Goal: Task Accomplishment & Management: Complete application form

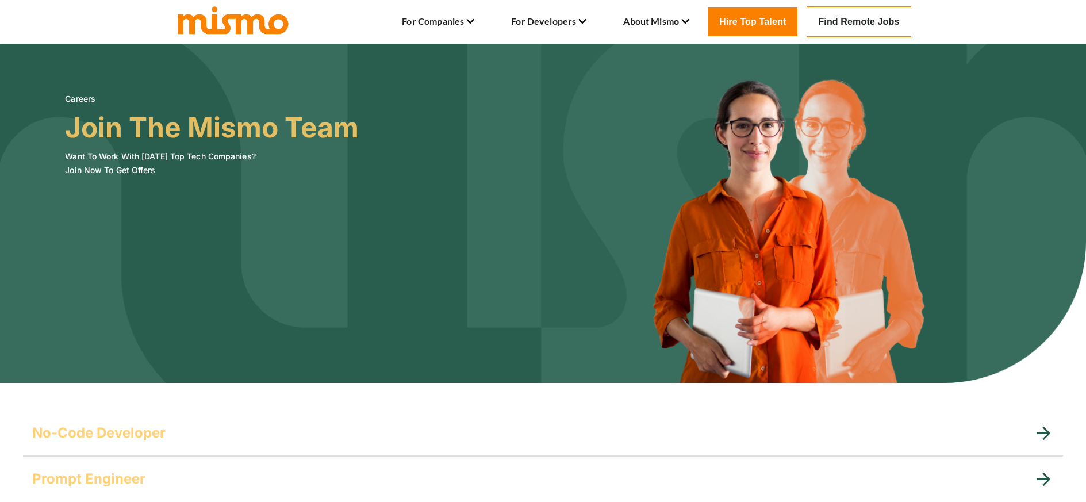
click at [217, 123] on h3 "Join The Mismo Team" at bounding box center [212, 128] width 294 height 32
click at [104, 176] on h6 "Want To Work With [DATE] Top Tech Companies? Join Now To Get Offers" at bounding box center [212, 163] width 294 height 28
click at [104, 170] on h6 "Want To Work With [DATE] Top Tech Companies? Join Now To Get Offers" at bounding box center [212, 163] width 294 height 28
click at [100, 159] on h6 "Want To Work With [DATE] Top Tech Companies? Join Now To Get Offers" at bounding box center [212, 163] width 294 height 28
click at [99, 152] on h6 "Want To Work With [DATE] Top Tech Companies? Join Now To Get Offers" at bounding box center [212, 163] width 294 height 28
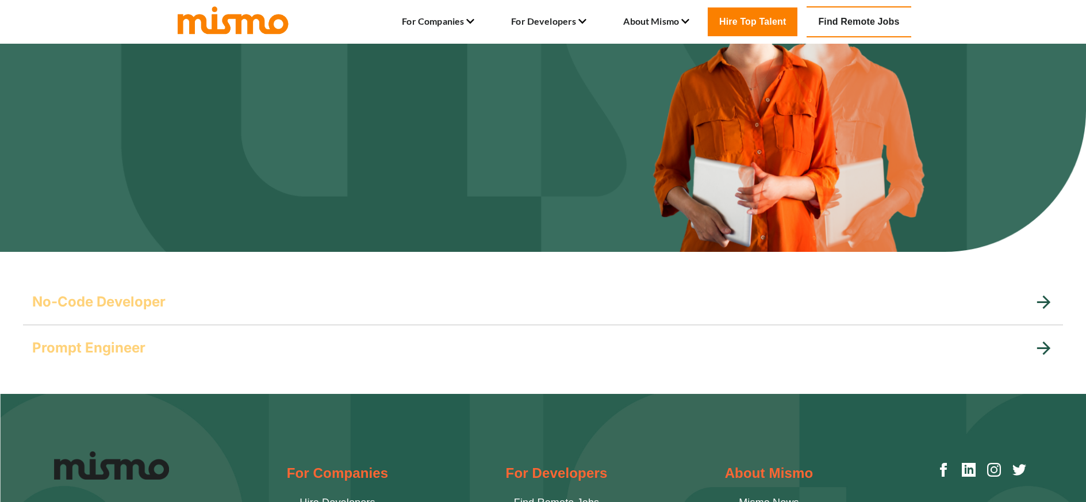
scroll to position [207, 0]
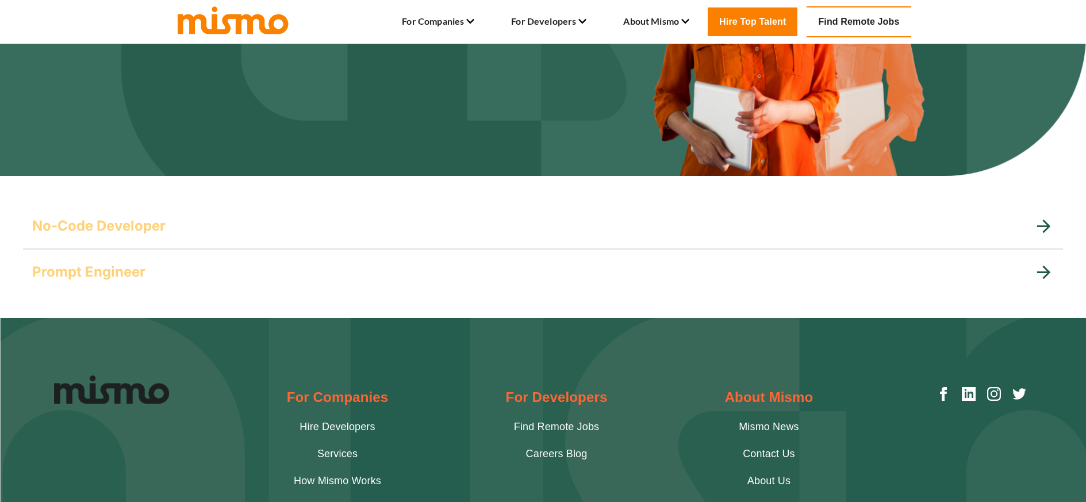
click at [166, 266] on div "Prompt Engineer" at bounding box center [532, 272] width 1001 height 18
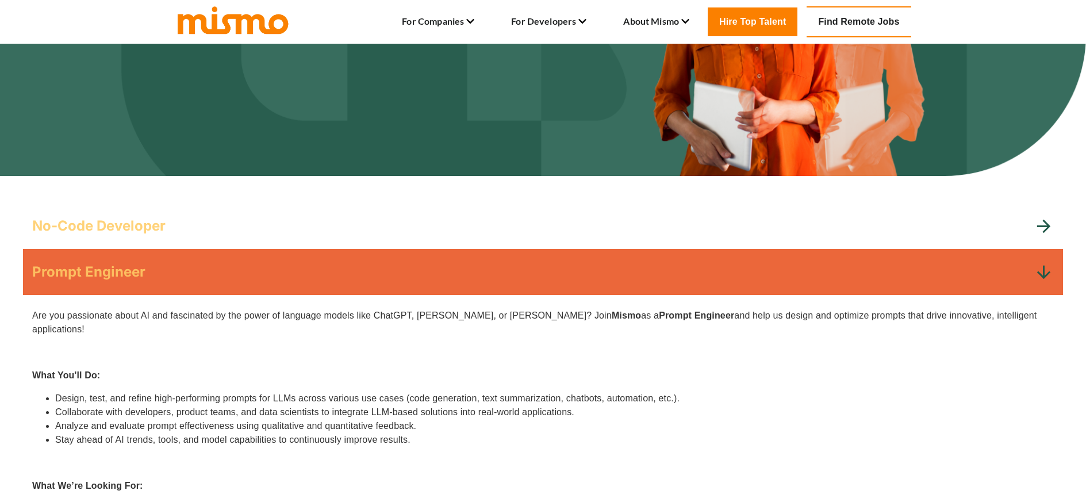
click at [163, 224] on h5 "No-Code Developer" at bounding box center [98, 226] width 133 height 18
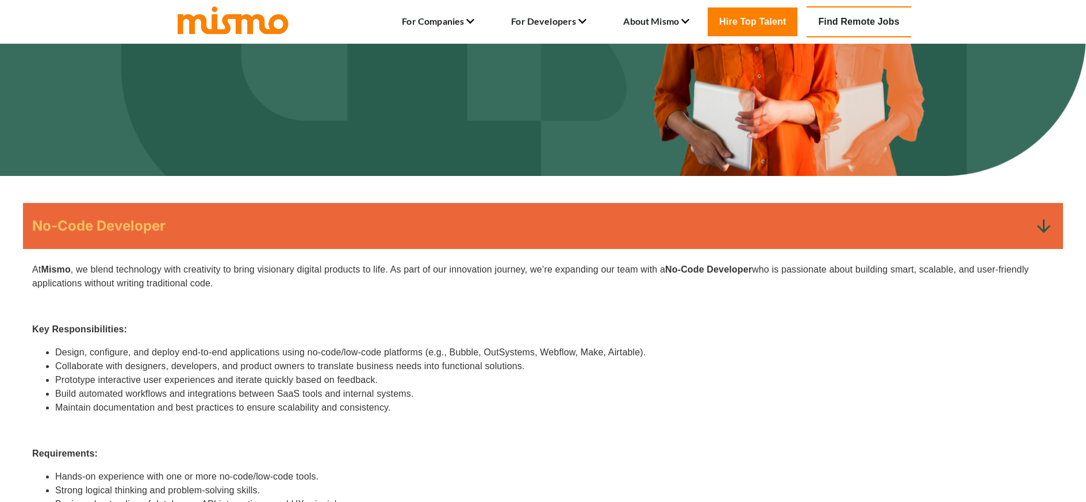
click at [163, 224] on h5 "No-Code Developer" at bounding box center [98, 226] width 133 height 18
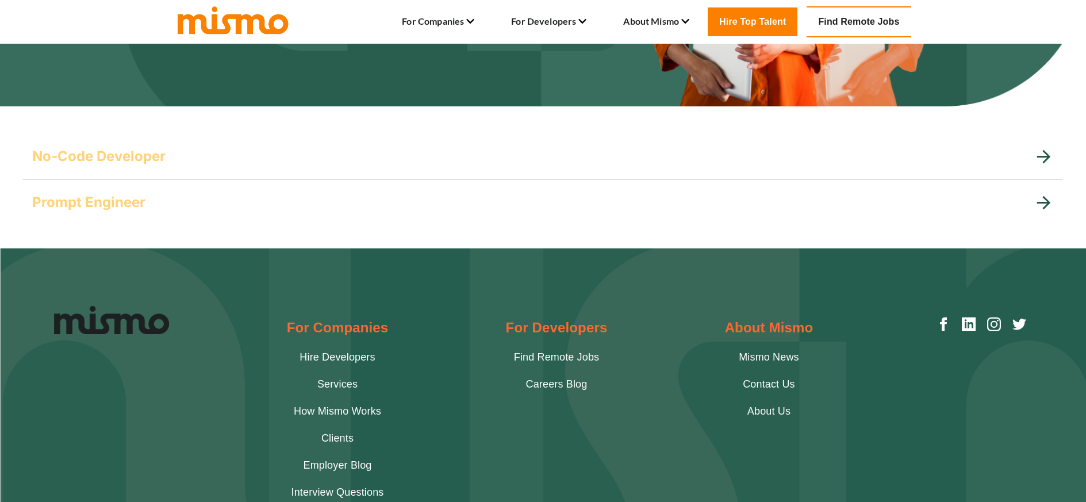
scroll to position [345, 0]
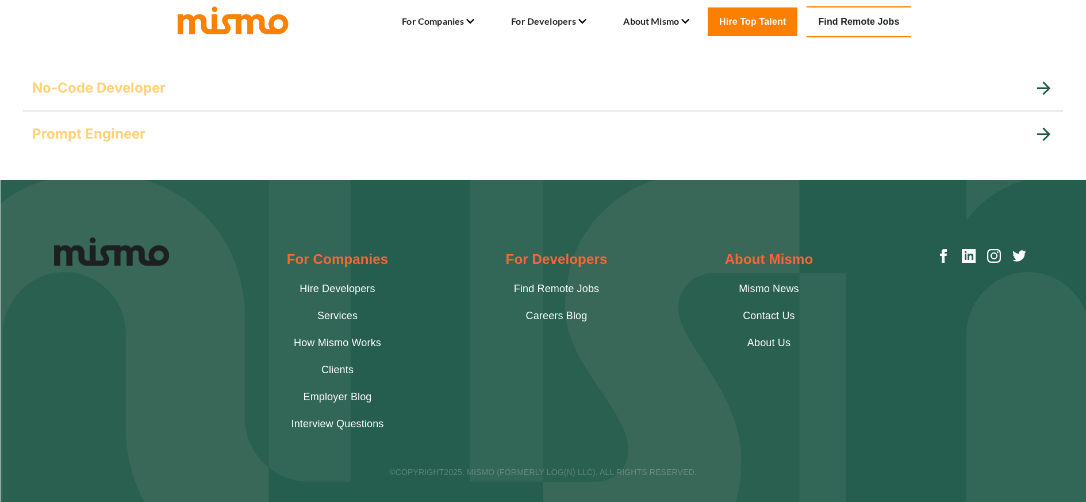
click at [575, 283] on link "Find Remote Jobs" at bounding box center [556, 289] width 85 height 16
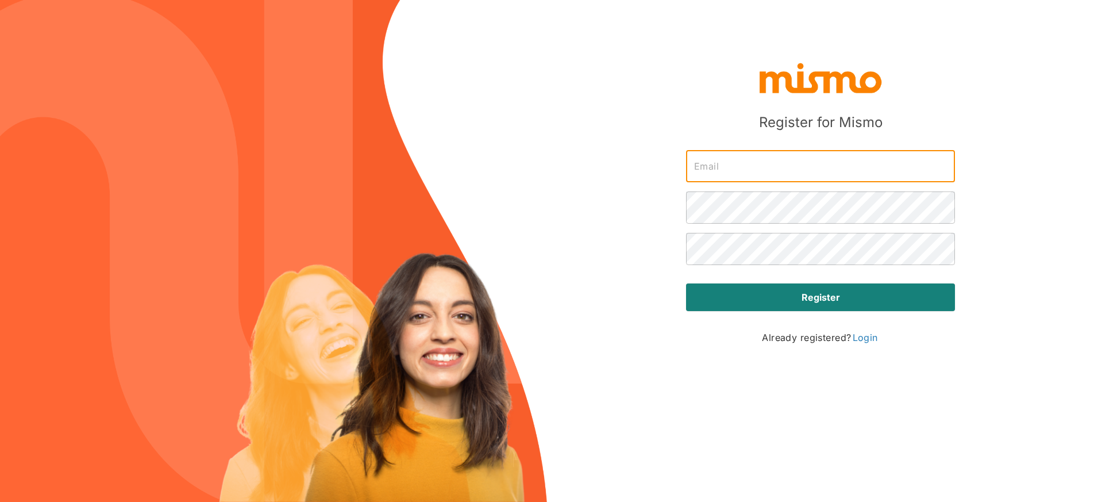
click at [740, 176] on input "text" at bounding box center [820, 166] width 269 height 32
